Goal: Information Seeking & Learning: Learn about a topic

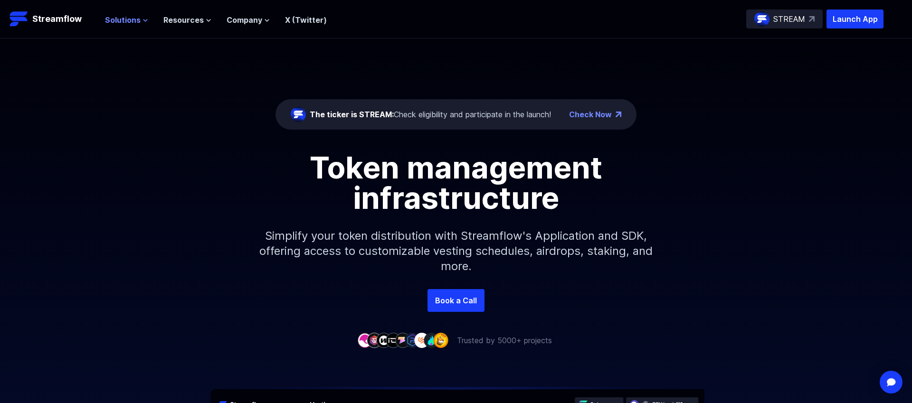
click at [131, 21] on span "Solutions" at bounding box center [123, 19] width 36 height 11
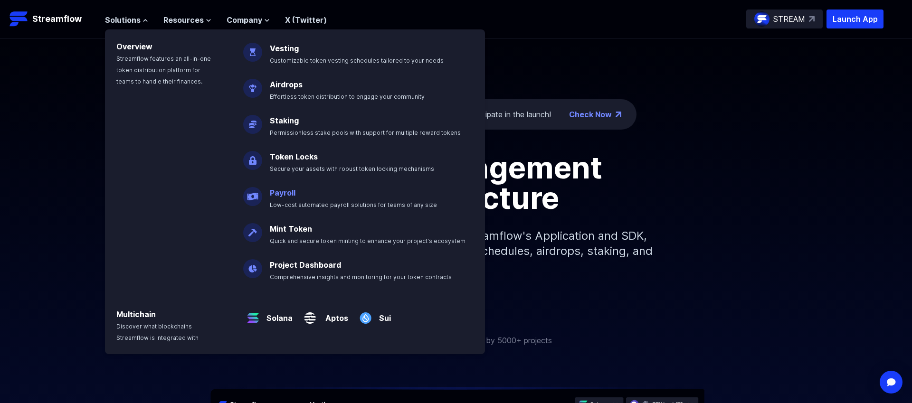
click at [298, 204] on span "Low-cost automated payroll solutions for teams of any size" at bounding box center [353, 204] width 167 height 7
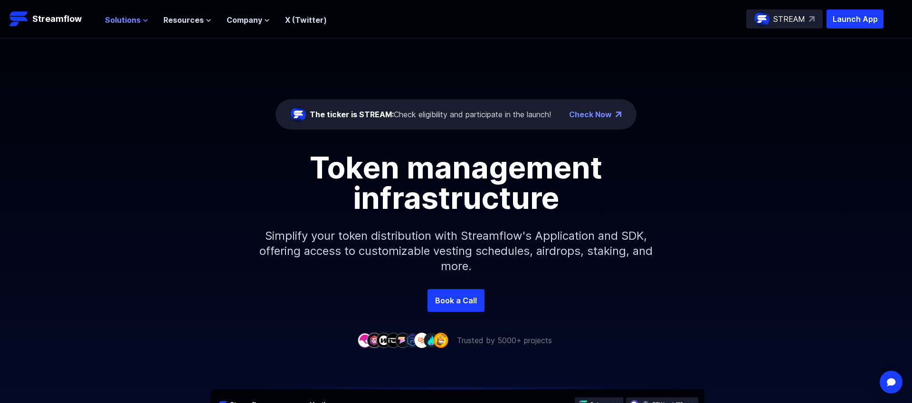
click at [130, 18] on span "Solutions" at bounding box center [123, 19] width 36 height 11
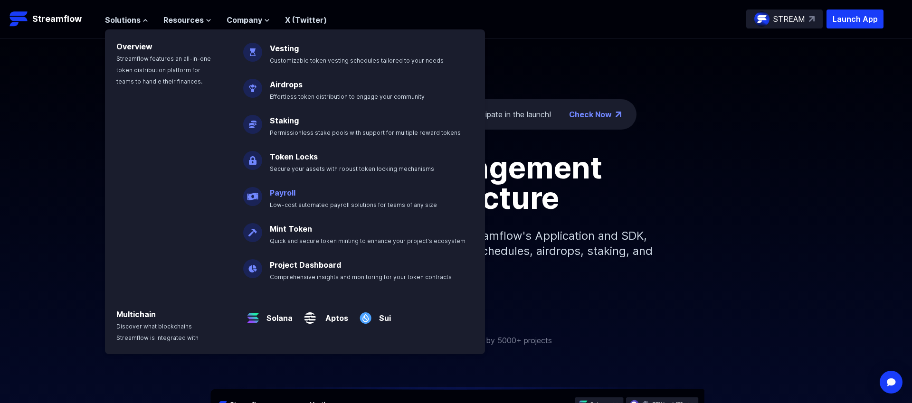
click at [281, 193] on link "Payroll" at bounding box center [283, 192] width 26 height 9
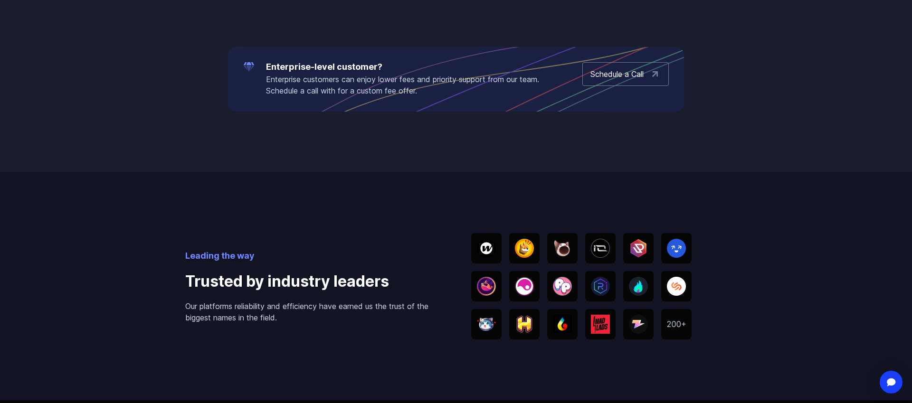
scroll to position [2456, 0]
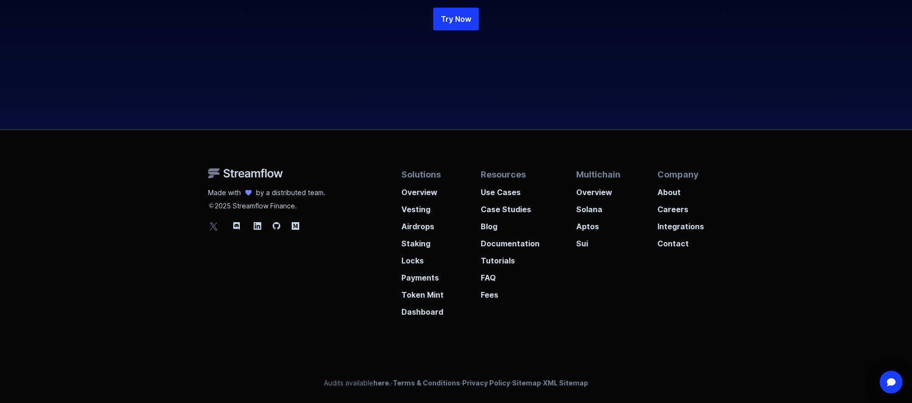
click at [210, 230] on icon at bounding box center [213, 225] width 11 height 11
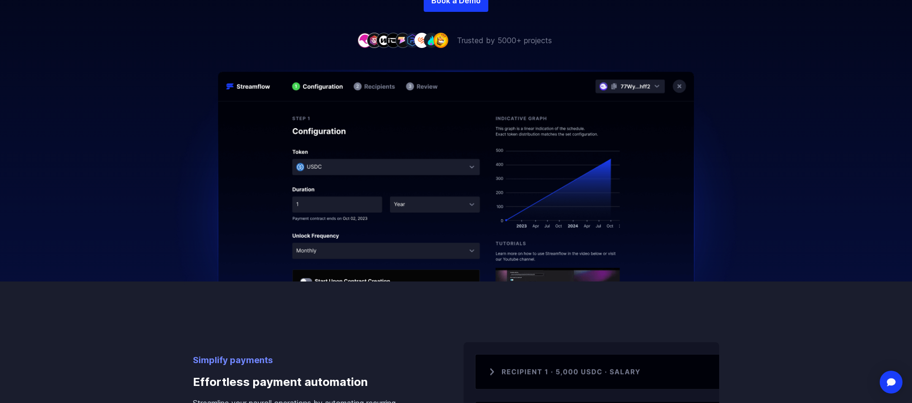
scroll to position [0, 0]
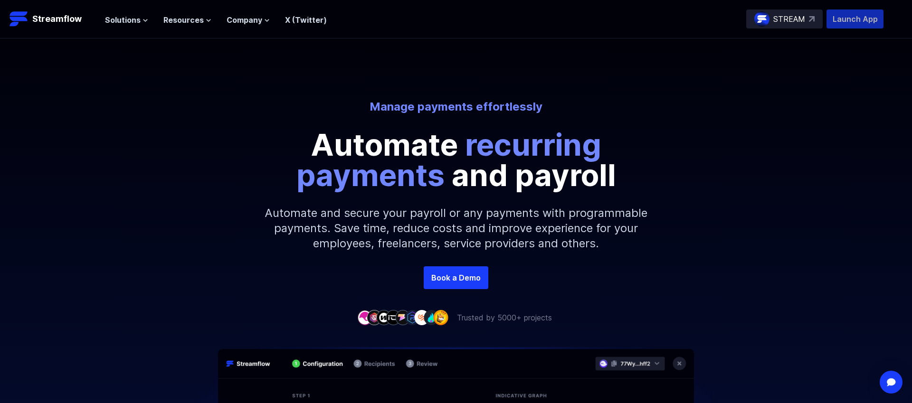
click at [852, 19] on p "Launch App" at bounding box center [854, 18] width 57 height 19
click at [134, 18] on span "Solutions" at bounding box center [123, 19] width 36 height 11
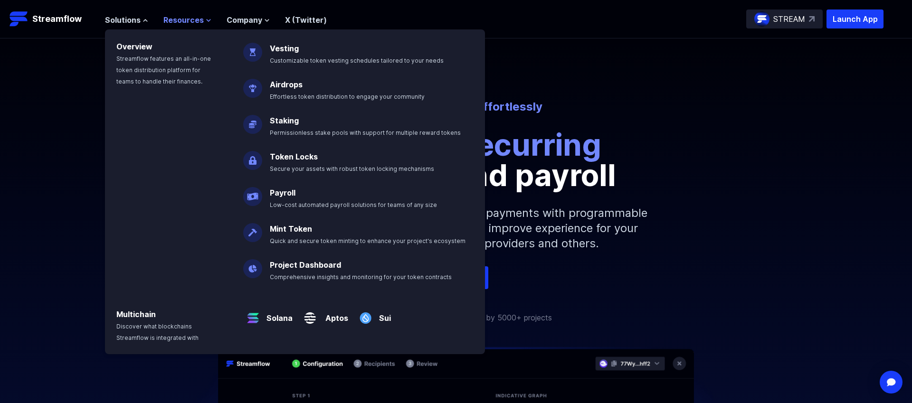
click at [188, 19] on span "Resources" at bounding box center [183, 19] width 40 height 11
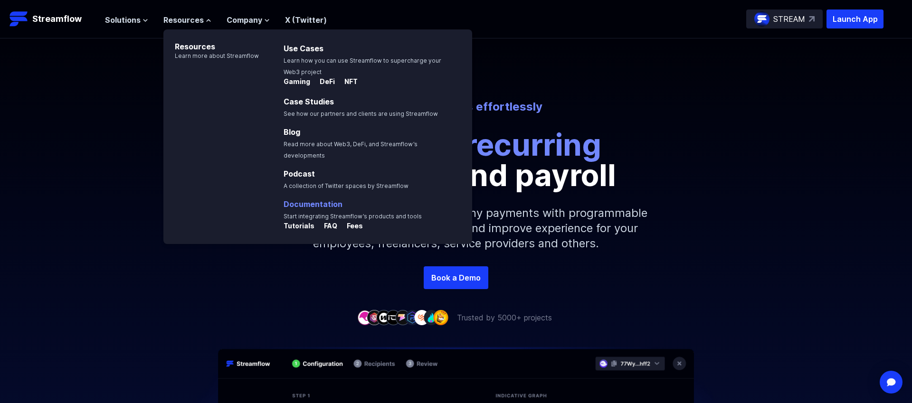
click at [318, 199] on link "Documentation" at bounding box center [312, 203] width 59 height 9
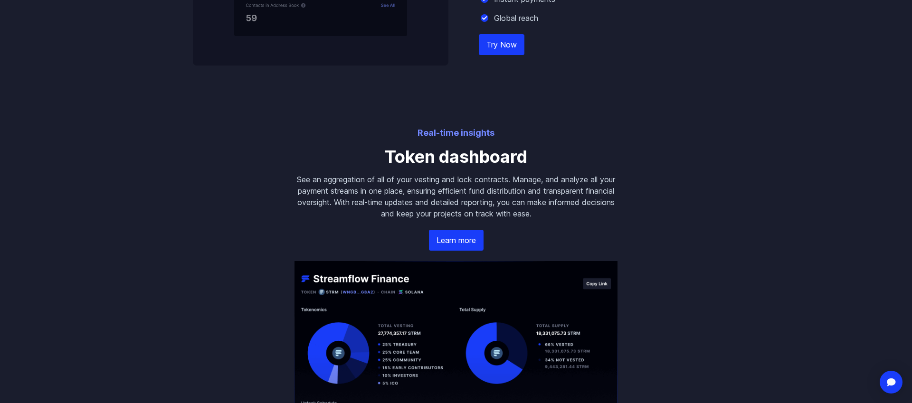
scroll to position [1055, 0]
